Goal: Task Accomplishment & Management: Manage account settings

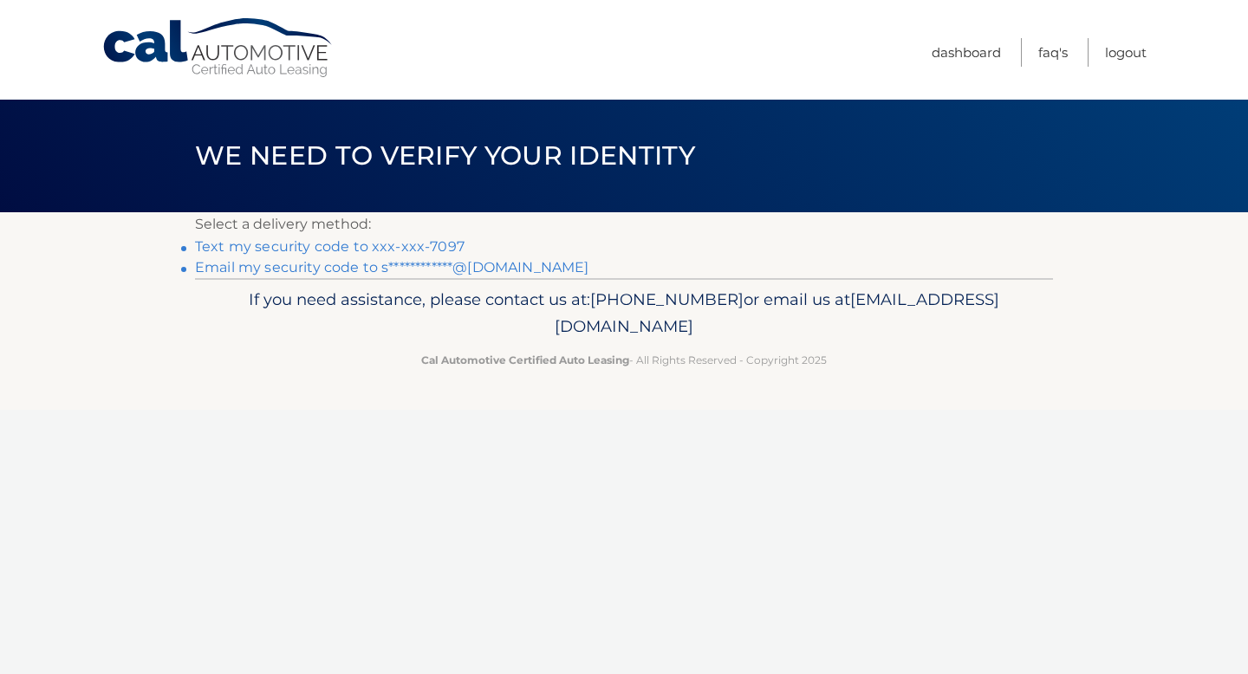
click at [418, 251] on link "Text my security code to xxx-xxx-7097" at bounding box center [329, 246] width 269 height 16
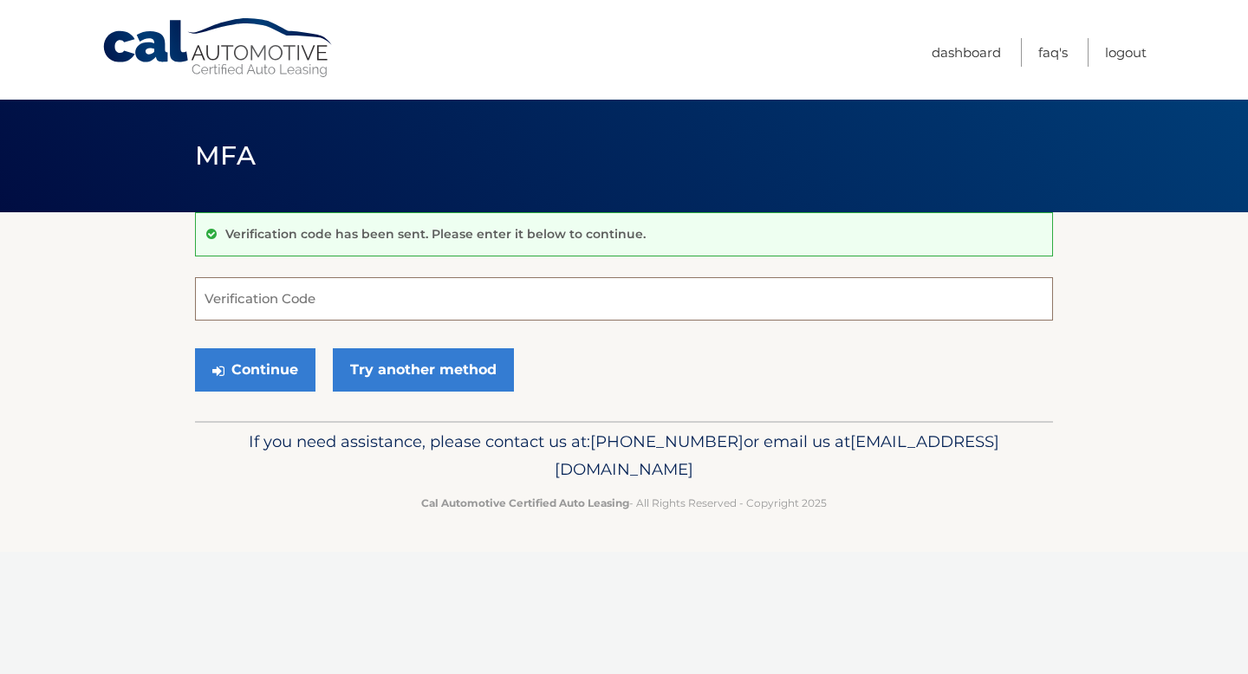
click at [340, 292] on input "Verification Code" at bounding box center [624, 298] width 858 height 43
type input "537862"
click at [267, 365] on button "Continue" at bounding box center [255, 369] width 120 height 43
